Goal: Navigation & Orientation: Find specific page/section

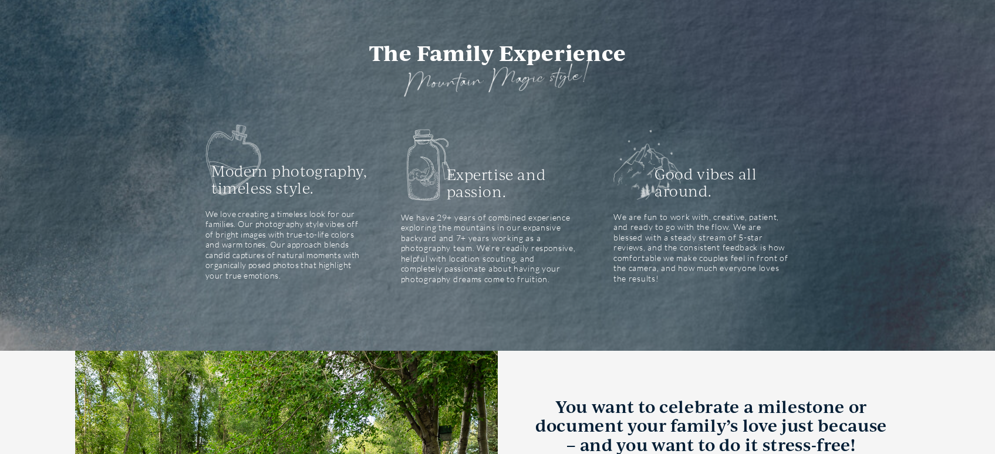
scroll to position [2, 0]
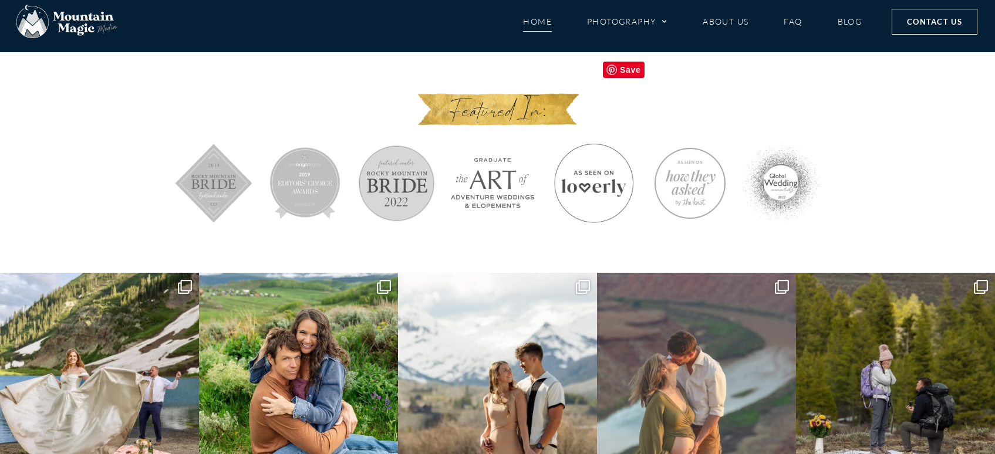
scroll to position [5503, 0]
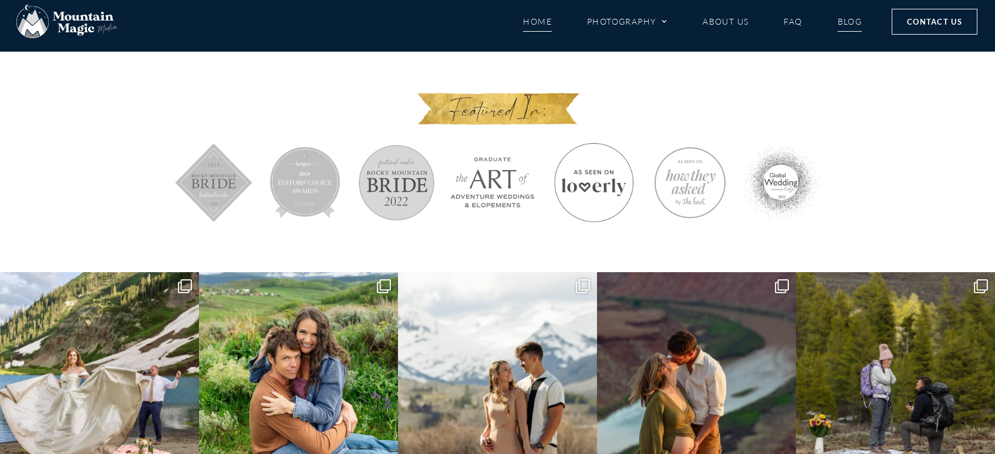
click at [848, 21] on link "Blog" at bounding box center [850, 21] width 25 height 21
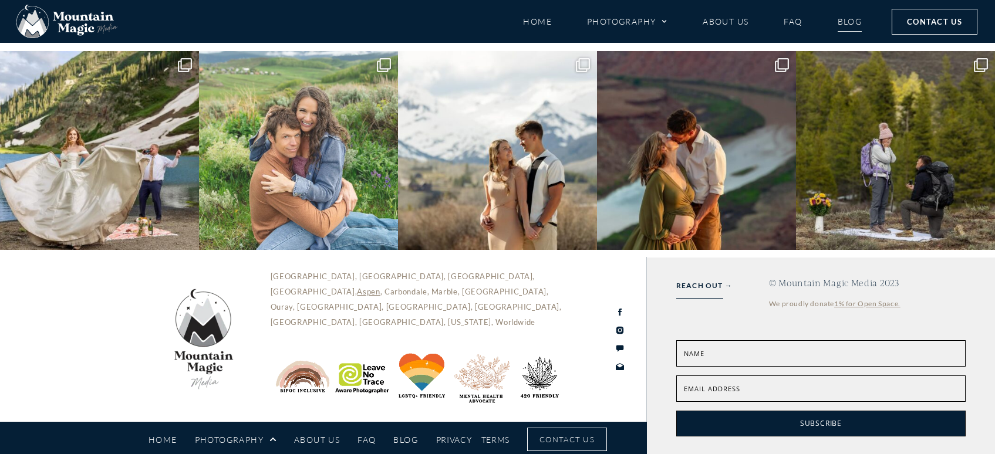
scroll to position [4399, 0]
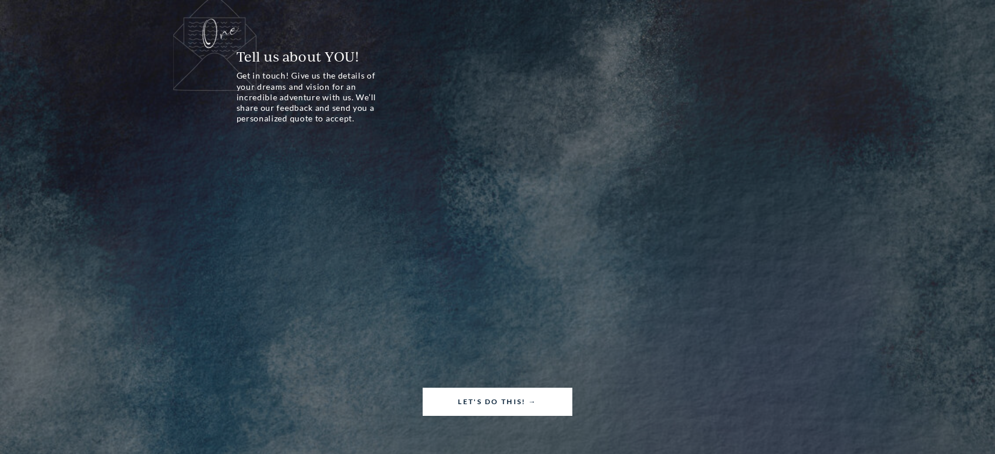
scroll to position [7799, 0]
